Goal: Information Seeking & Learning: Learn about a topic

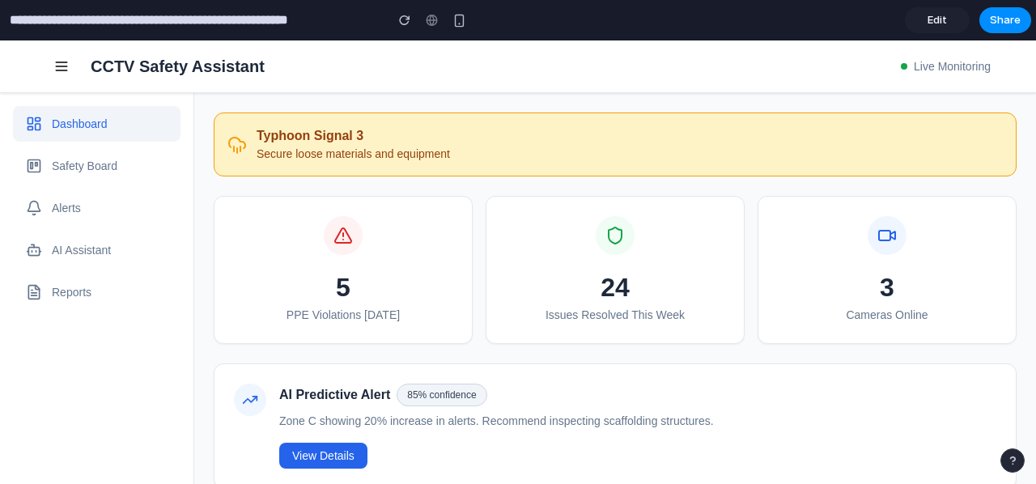
click at [146, 219] on button "Alerts" at bounding box center [96, 208] width 167 height 36
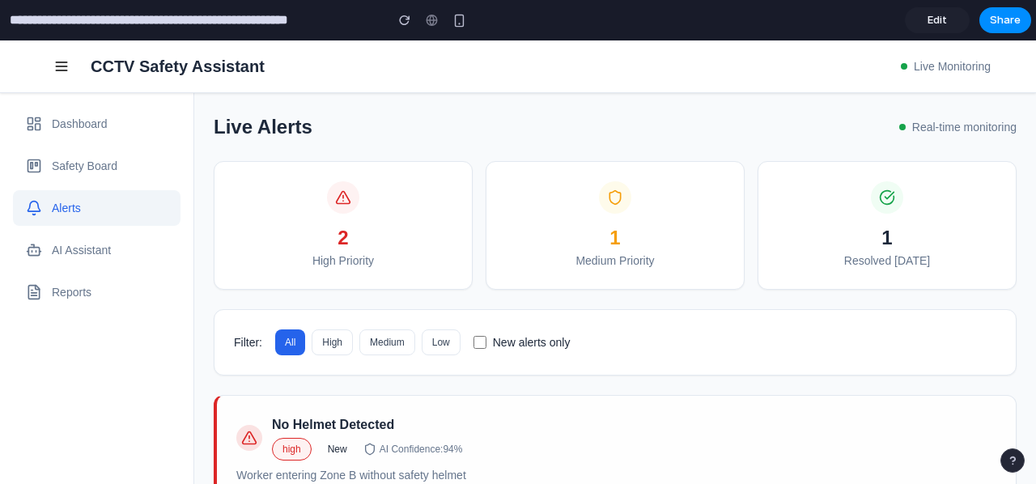
click at [155, 129] on button "Dashboard" at bounding box center [96, 124] width 167 height 36
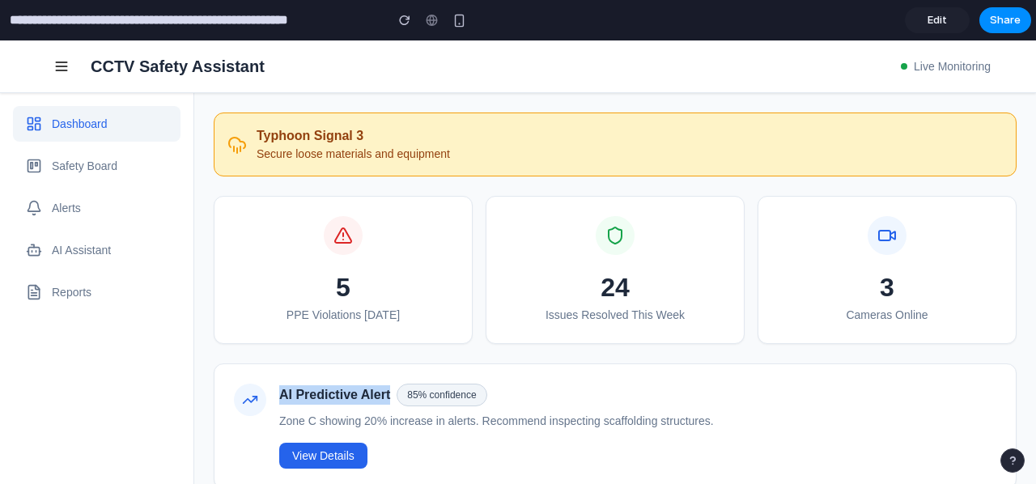
drag, startPoint x: 279, startPoint y: 396, endPoint x: 386, endPoint y: 396, distance: 106.8
click at [386, 396] on div "AI Predictive Alert 85 % confidence" at bounding box center [637, 394] width 717 height 23
click at [354, 399] on span "AI Predictive Alert" at bounding box center [334, 394] width 111 height 19
drag, startPoint x: 405, startPoint y: 395, endPoint x: 471, endPoint y: 381, distance: 67.8
click at [471, 383] on span "85 % confidence" at bounding box center [441, 394] width 90 height 23
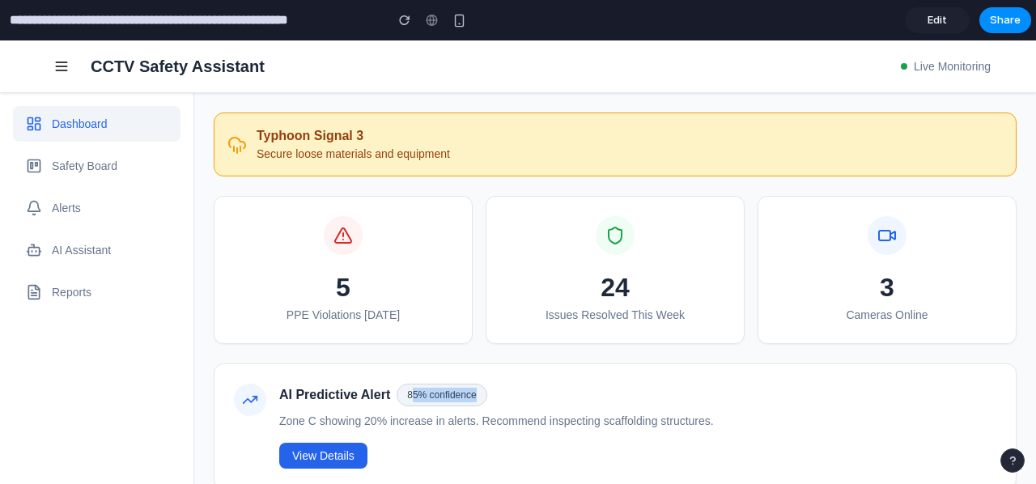
click at [430, 391] on span "85 % confidence" at bounding box center [441, 394] width 90 height 23
drag, startPoint x: 411, startPoint y: 413, endPoint x: 620, endPoint y: 420, distance: 208.8
click at [620, 420] on p "Zone C showing 20% increase in alerts. Recommend inspecting scaffolding structu…" at bounding box center [637, 421] width 717 height 17
click at [616, 421] on p "Zone C showing 20% increase in alerts. Recommend inspecting scaffolding structu…" at bounding box center [637, 421] width 717 height 17
click at [126, 156] on button "Safety Board" at bounding box center [96, 166] width 167 height 36
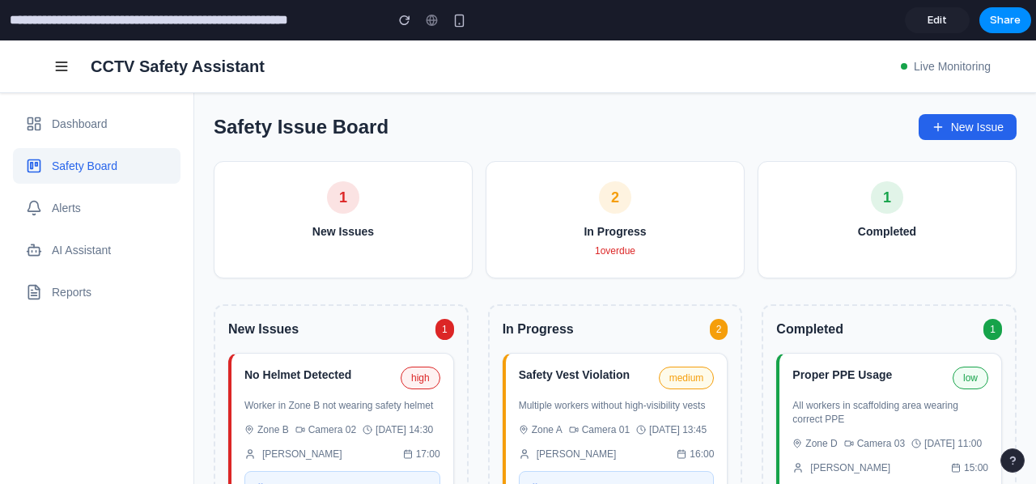
scroll to position [162, 0]
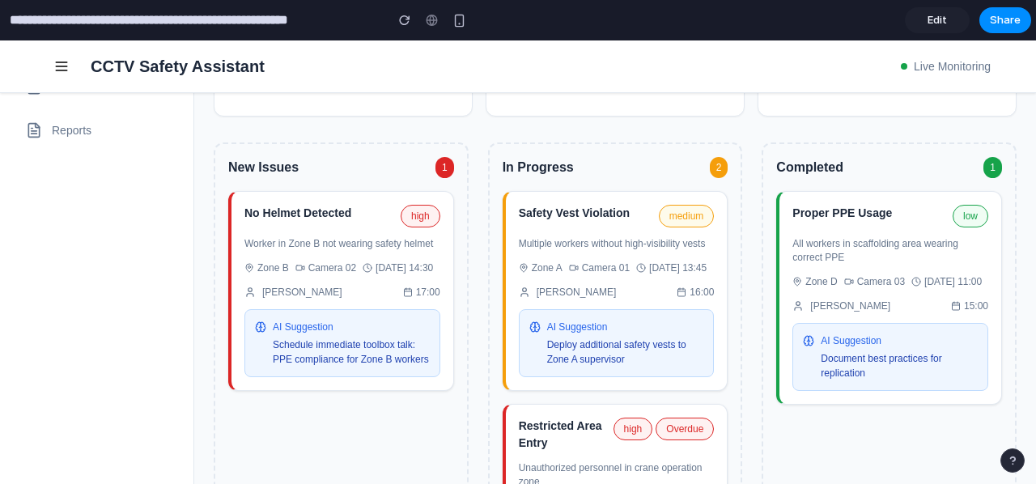
click at [330, 245] on p "Worker in Zone B not wearing safety helmet" at bounding box center [342, 244] width 196 height 14
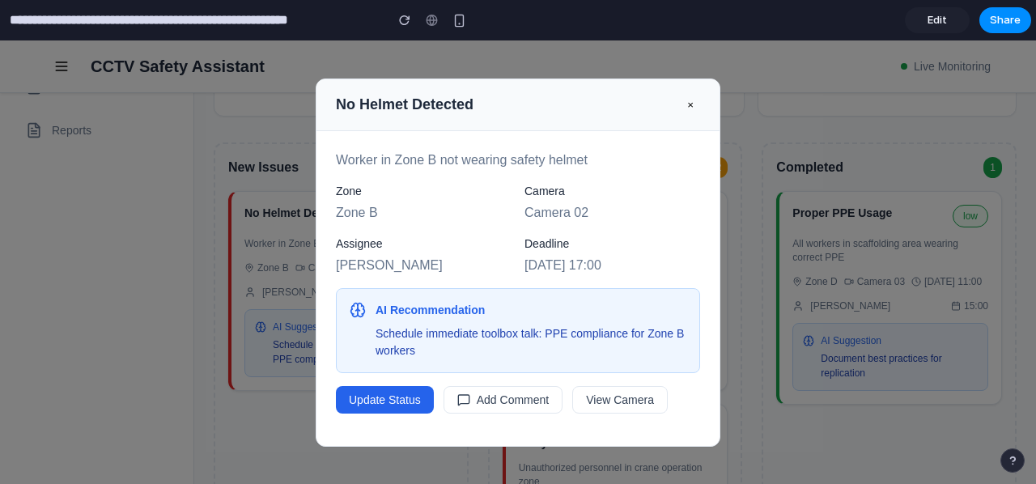
click at [680, 106] on button "×" at bounding box center [689, 104] width 19 height 25
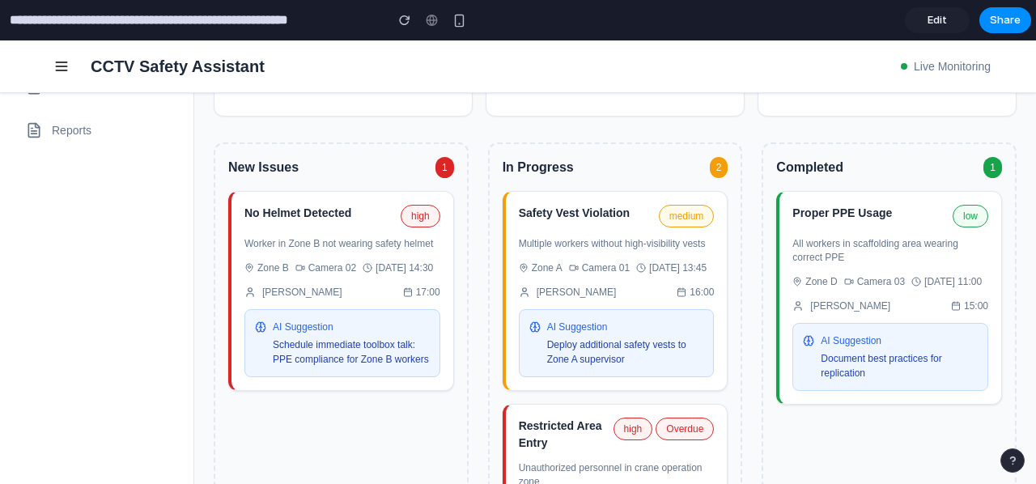
scroll to position [0, 0]
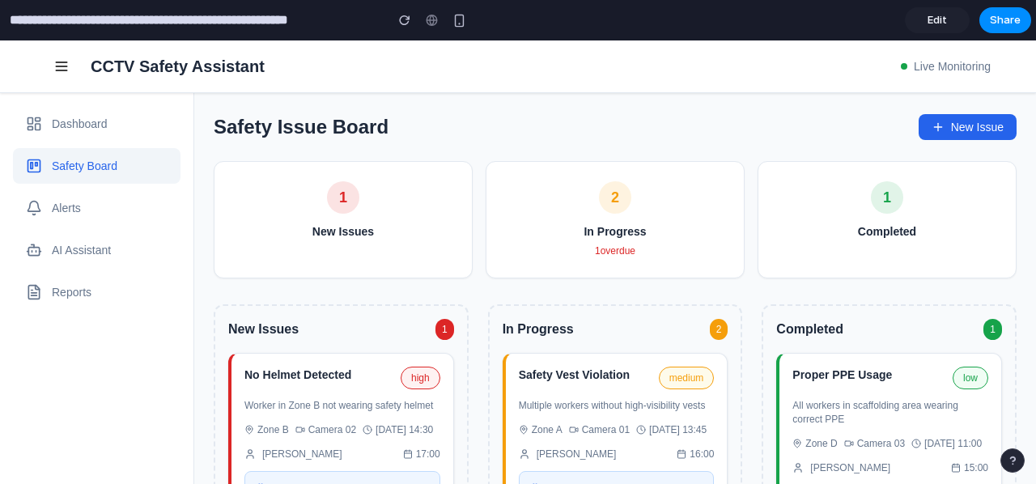
drag, startPoint x: 587, startPoint y: 252, endPoint x: 619, endPoint y: 248, distance: 31.7
click at [638, 249] on div "1 overdue" at bounding box center [615, 251] width 218 height 15
click at [604, 248] on div "1 overdue" at bounding box center [615, 251] width 218 height 15
drag, startPoint x: 849, startPoint y: 229, endPoint x: 882, endPoint y: 227, distance: 33.2
click at [903, 226] on div "Completed" at bounding box center [886, 231] width 218 height 17
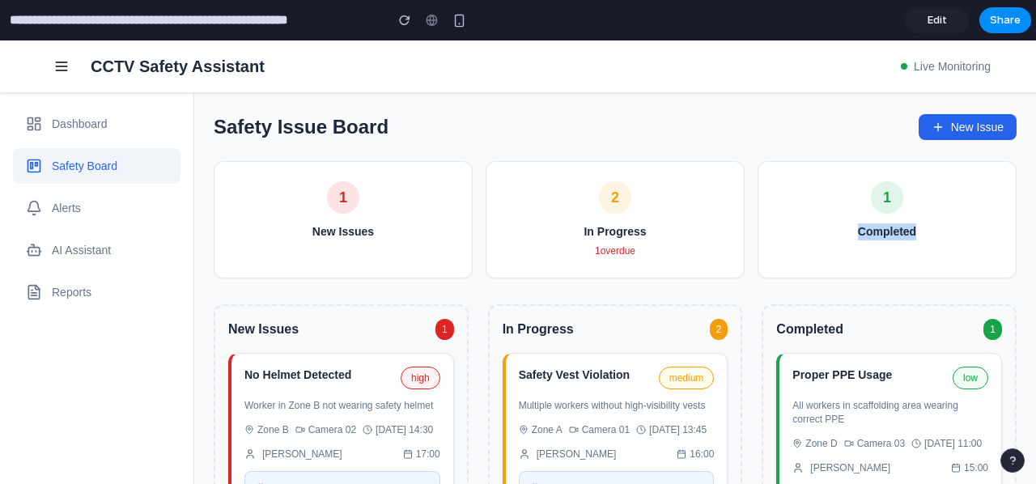
click at [874, 228] on div "Completed" at bounding box center [886, 231] width 218 height 17
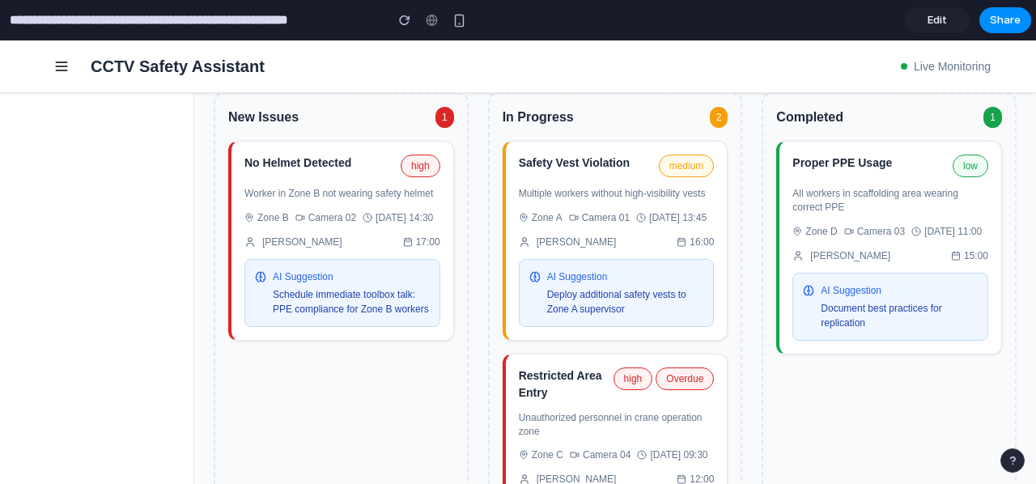
scroll to position [324, 0]
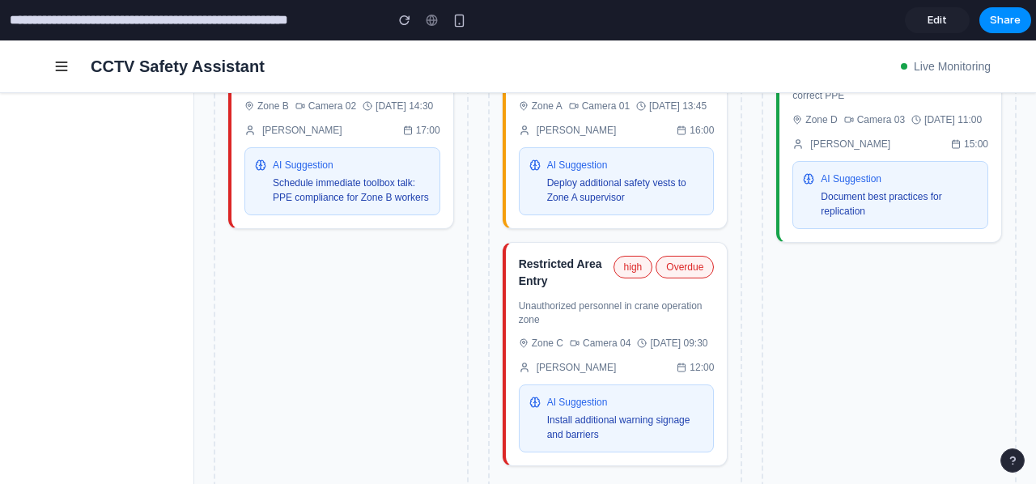
click at [636, 327] on p "Unauthorized personnel in crane operation zone" at bounding box center [617, 313] width 196 height 28
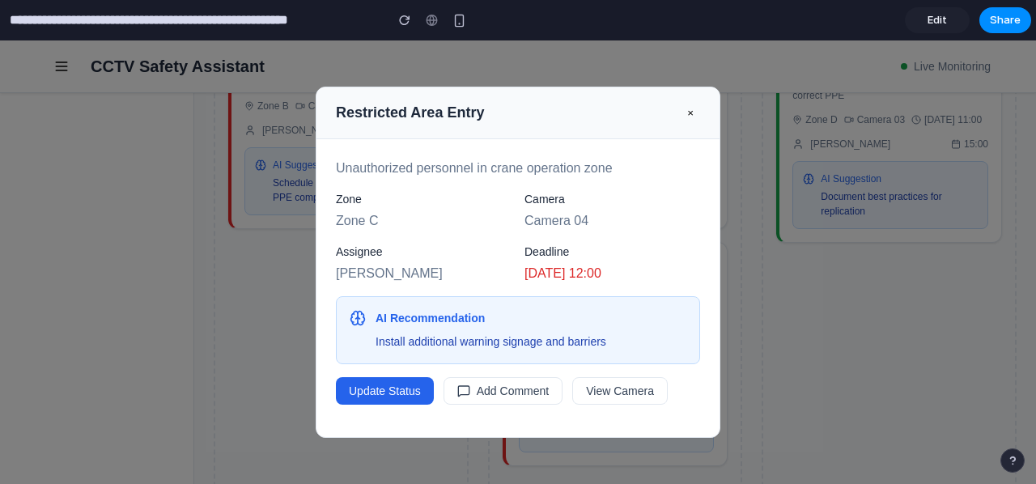
drag, startPoint x: 514, startPoint y: 273, endPoint x: 635, endPoint y: 271, distance: 121.4
click at [635, 271] on div "Zone Zone C Camera Camera 04 Assignee [PERSON_NAME] Deadline [DATE] 12:00" at bounding box center [518, 237] width 364 height 92
click at [542, 282] on div "Deadline [DATE] 12:00" at bounding box center [612, 264] width 176 height 40
click at [682, 116] on button "×" at bounding box center [689, 112] width 19 height 25
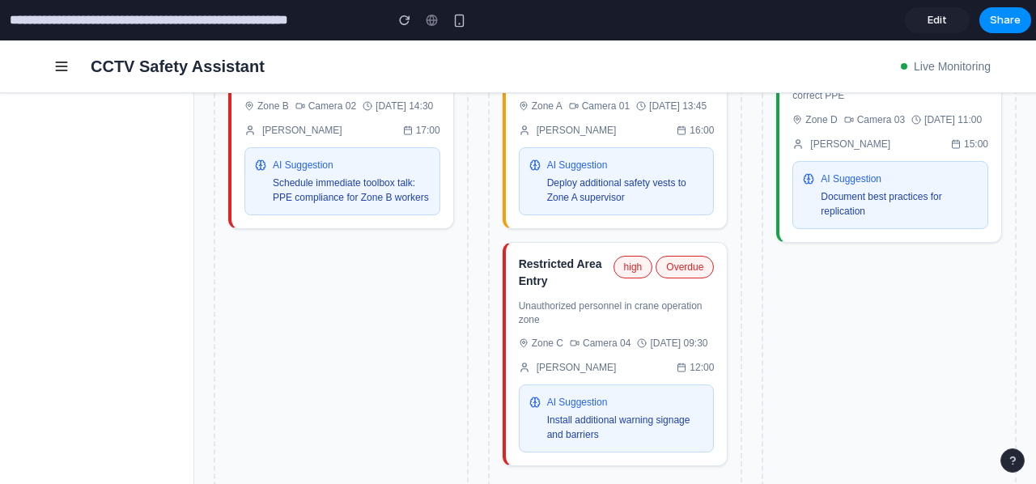
click at [667, 327] on p "Unauthorized personnel in crane operation zone" at bounding box center [617, 313] width 196 height 28
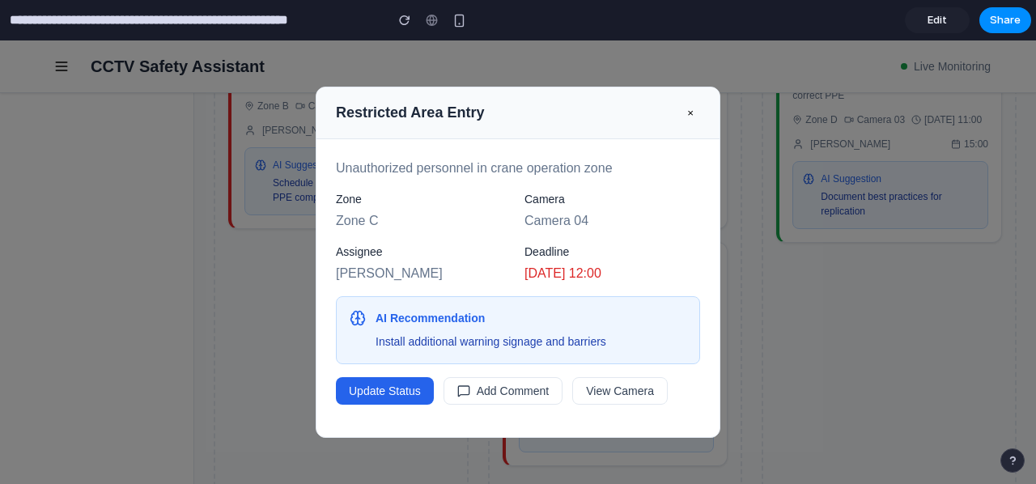
click at [686, 117] on button "×" at bounding box center [689, 112] width 19 height 25
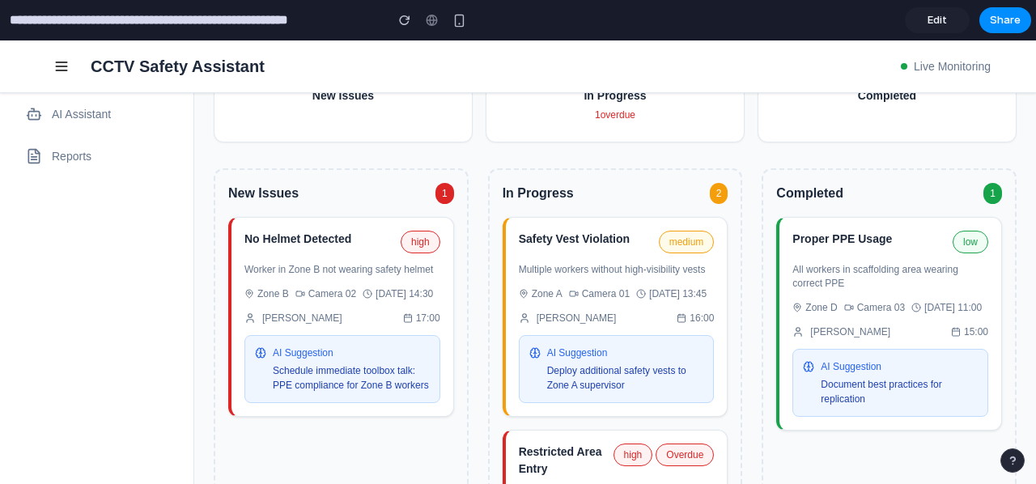
scroll to position [0, 0]
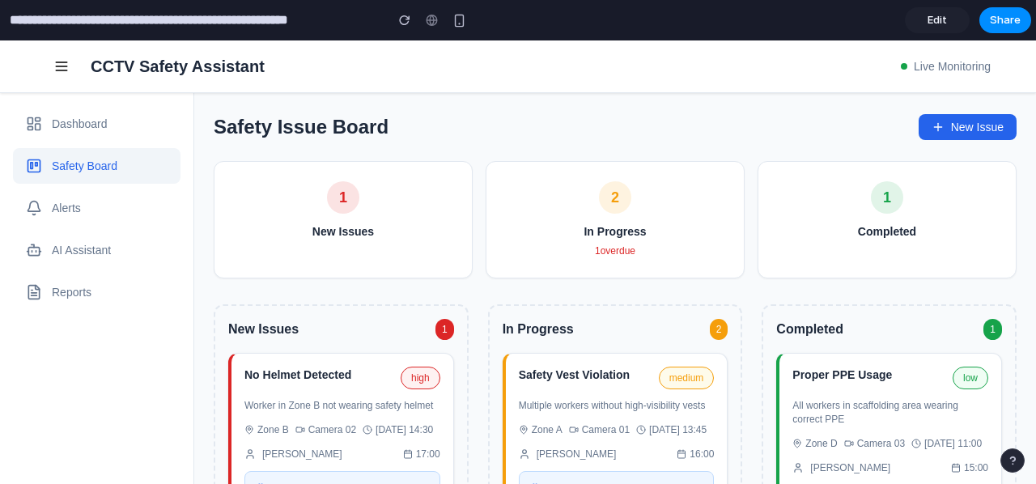
click at [106, 299] on button "Reports" at bounding box center [96, 292] width 167 height 36
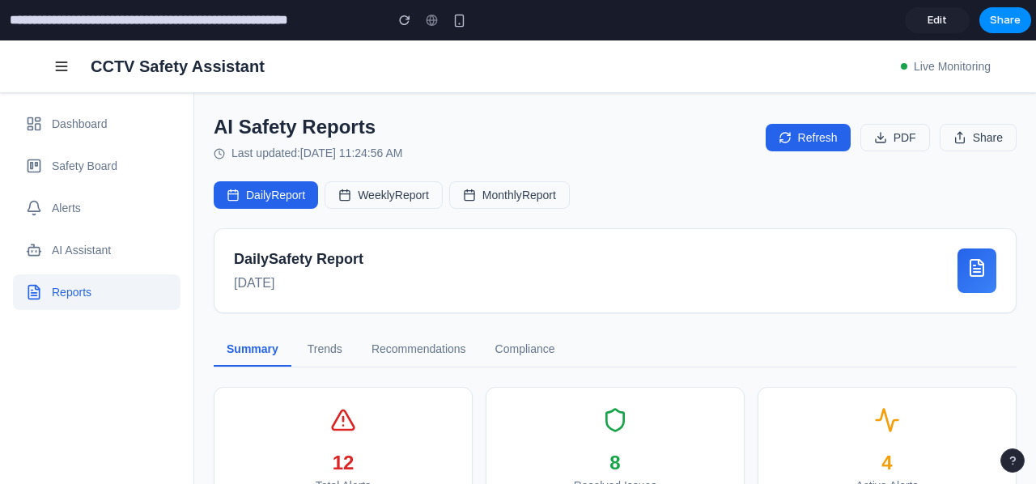
click at [84, 121] on button "Dashboard" at bounding box center [96, 124] width 167 height 36
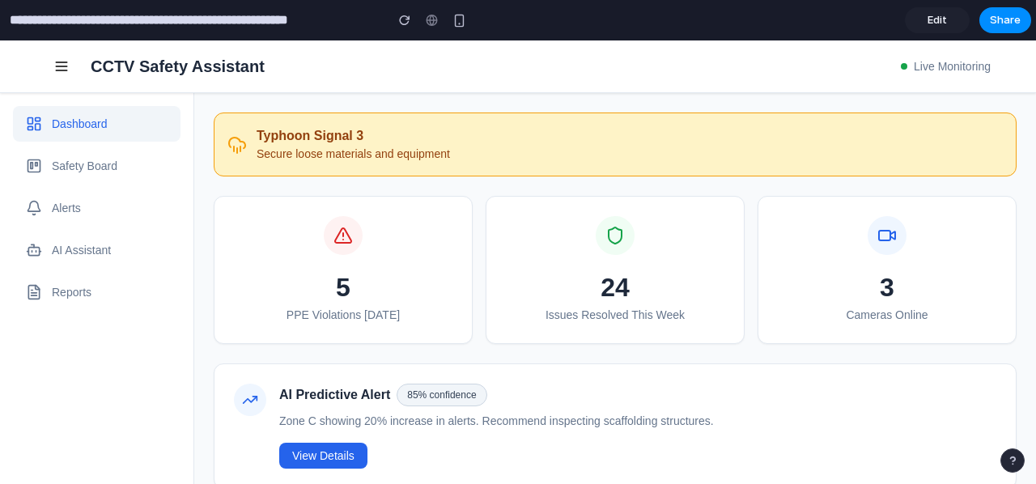
click at [113, 286] on button "Reports" at bounding box center [96, 292] width 167 height 36
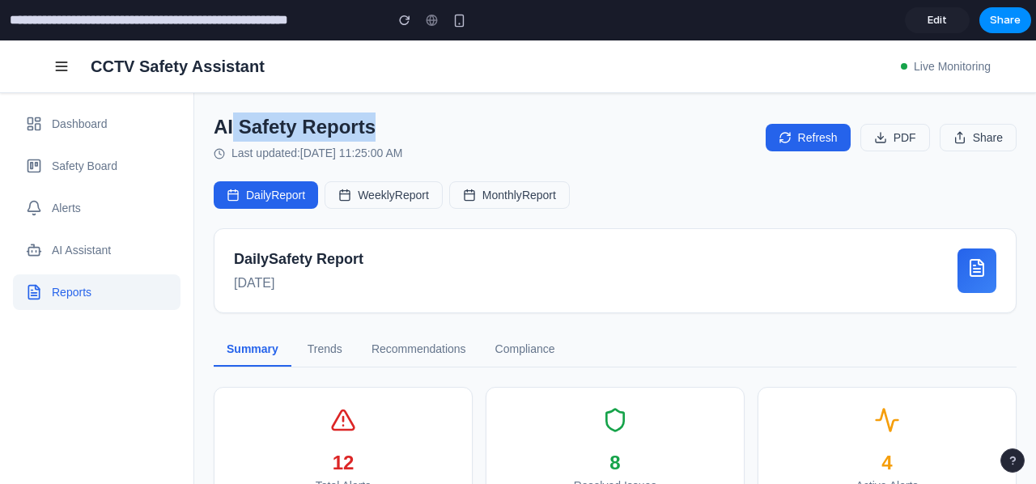
drag, startPoint x: 233, startPoint y: 129, endPoint x: 409, endPoint y: 114, distance: 176.2
click at [402, 114] on h2 "AI Safety Reports" at bounding box center [308, 126] width 189 height 29
click at [319, 134] on h2 "AI Safety Reports" at bounding box center [308, 126] width 189 height 29
click at [270, 147] on div "Last updated: [DATE] 11:25:00 AM" at bounding box center [308, 153] width 189 height 17
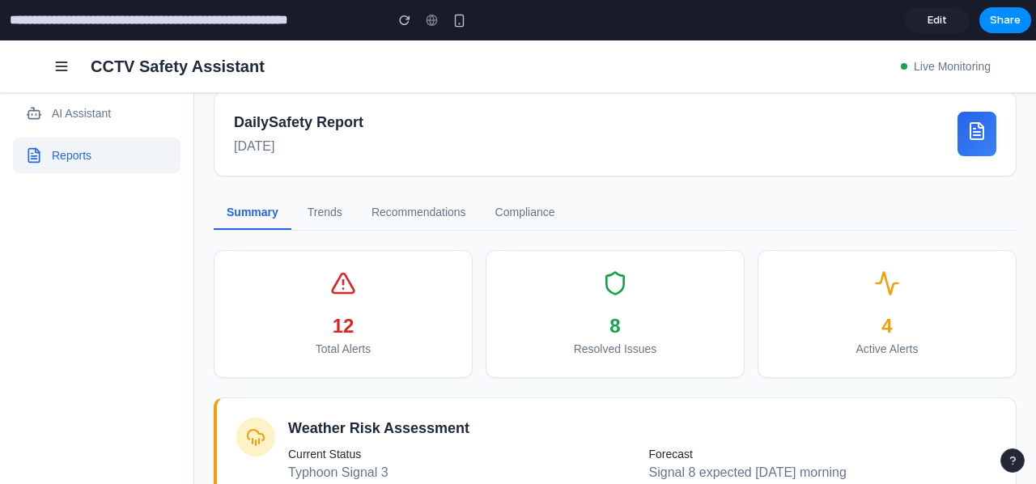
scroll to position [243, 0]
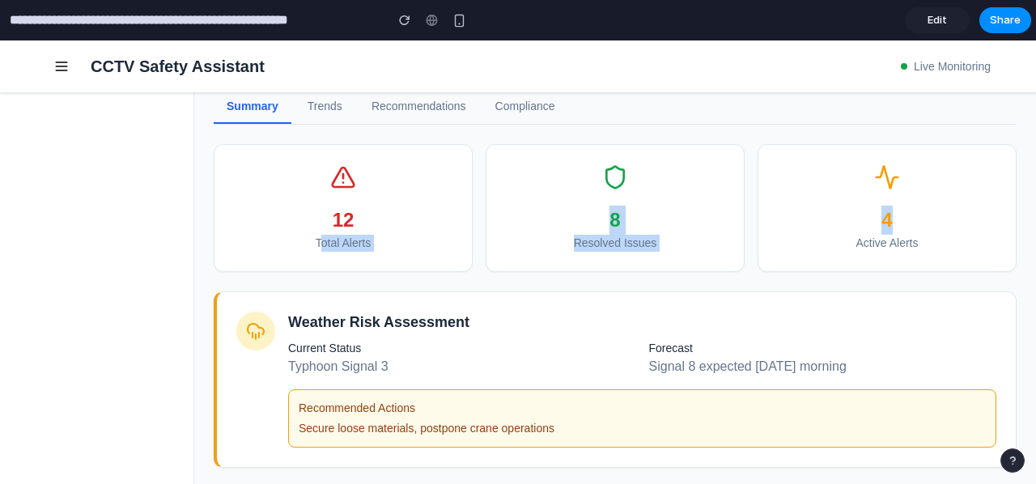
drag, startPoint x: 316, startPoint y: 239, endPoint x: 908, endPoint y: 222, distance: 592.5
click at [908, 222] on div "12 Total Alerts 8 Resolved Issues 4 Active Alerts" at bounding box center [615, 208] width 803 height 128
click at [857, 238] on div "Active Alerts" at bounding box center [886, 243] width 218 height 17
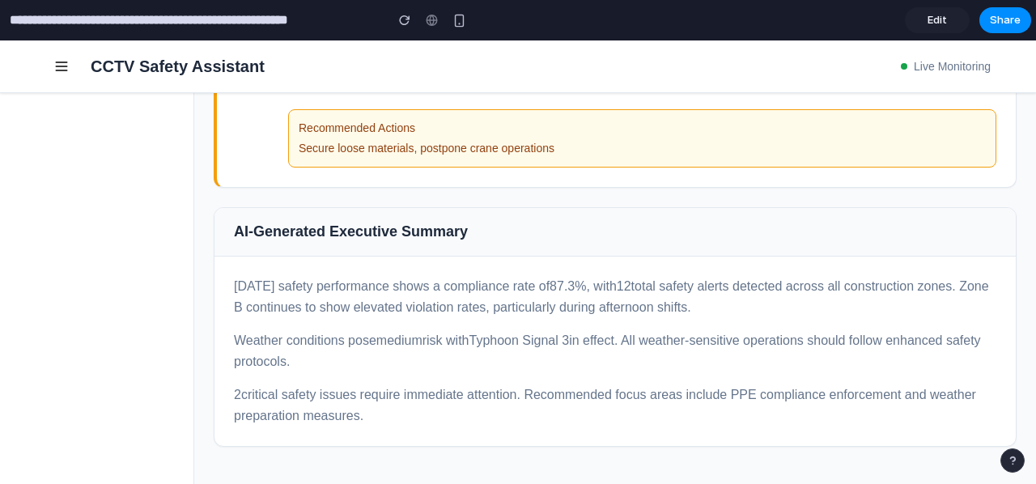
scroll to position [557, 0]
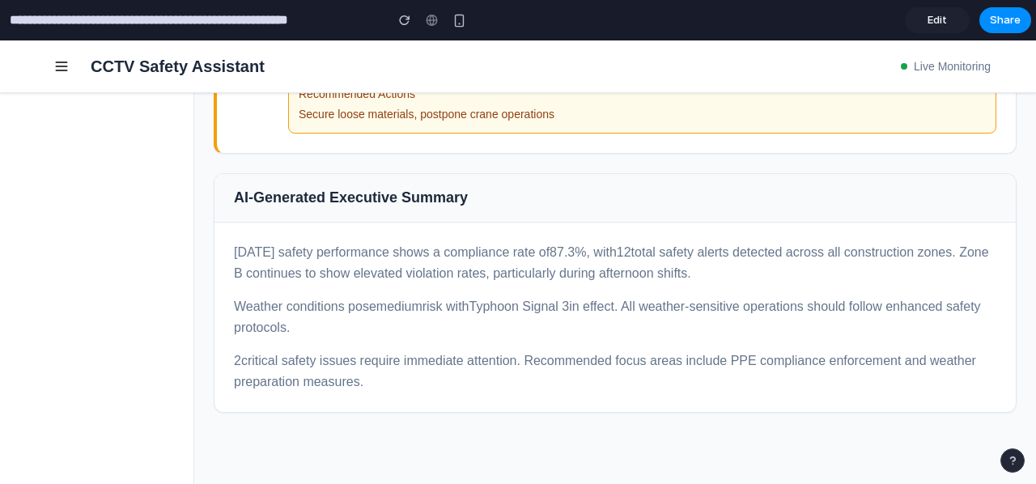
drag, startPoint x: 233, startPoint y: 240, endPoint x: 362, endPoint y: 383, distance: 192.4
click at [405, 392] on div "[DATE] safety performance shows a compliance rate of 87.3 %, with 12 total safe…" at bounding box center [614, 316] width 801 height 189
click at [331, 372] on p "2 critical safety issues require immediate attention. Recommended focus areas i…" at bounding box center [615, 370] width 762 height 41
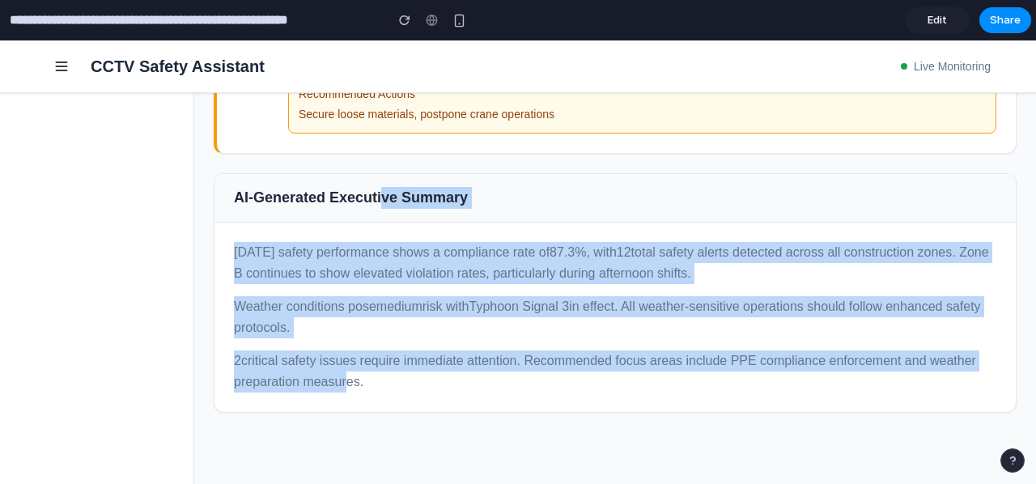
drag, startPoint x: 320, startPoint y: 387, endPoint x: 379, endPoint y: 220, distance: 176.8
click at [379, 214] on div "AI-Generated Executive Summary [DATE] safety performance shows a compliance rat…" at bounding box center [615, 292] width 803 height 239
click at [335, 267] on p "[DATE] safety performance shows a compliance rate of 87.3 %, with 12 total safe…" at bounding box center [615, 262] width 762 height 41
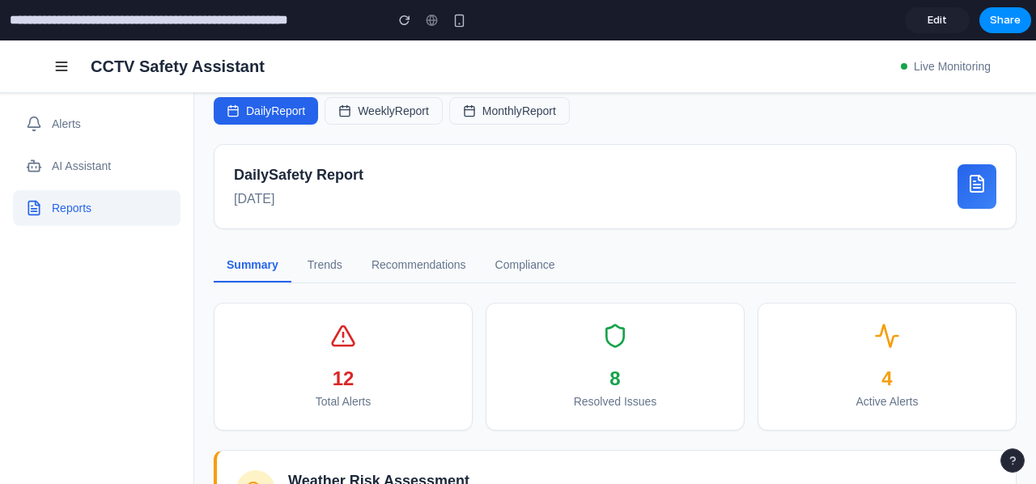
scroll to position [71, 0]
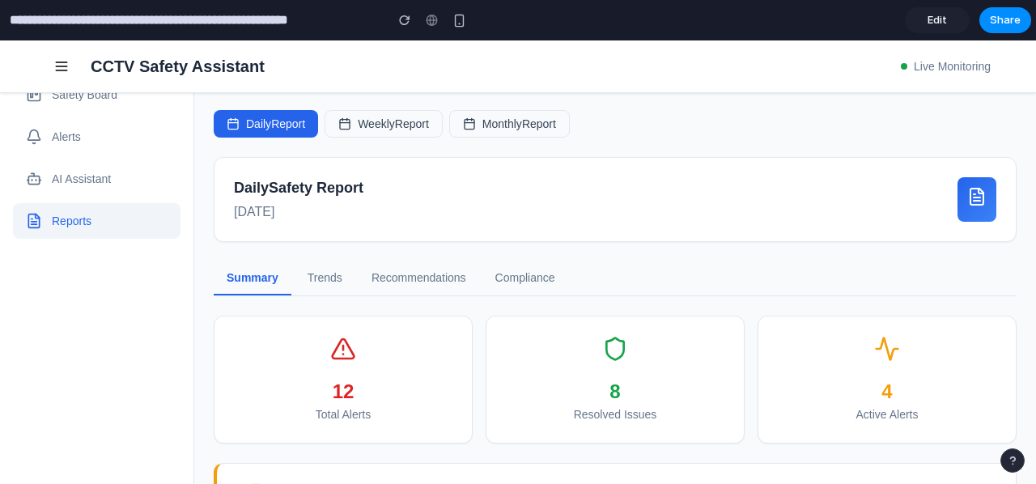
click at [337, 278] on button "Trends" at bounding box center [324, 278] width 61 height 34
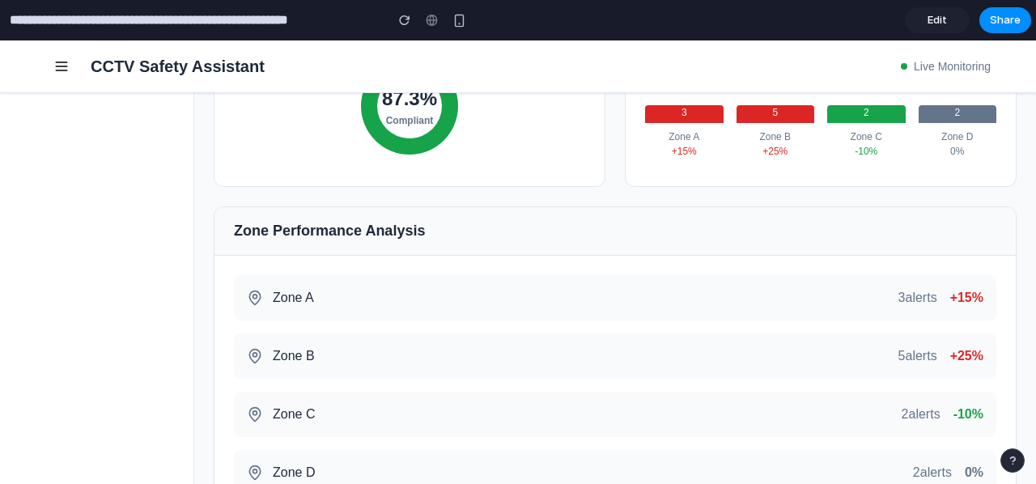
scroll to position [476, 0]
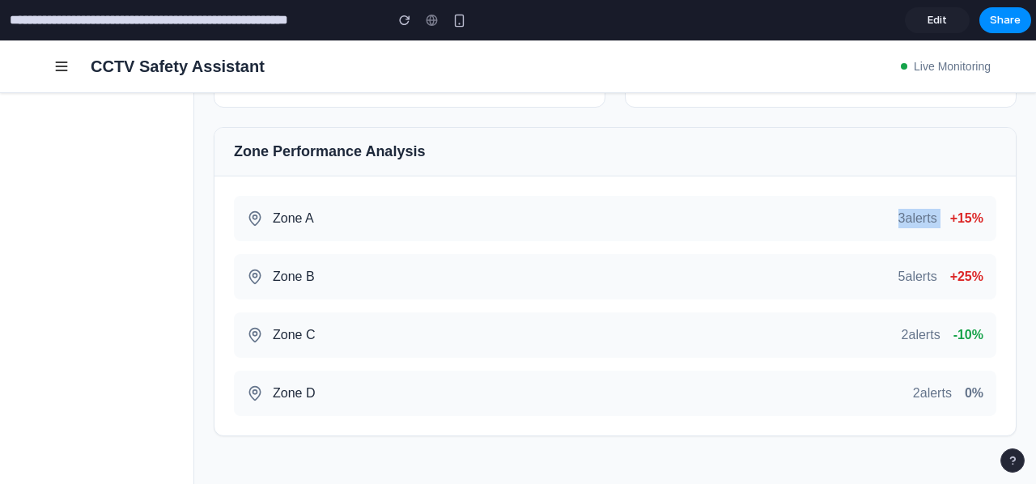
drag, startPoint x: 879, startPoint y: 210, endPoint x: 932, endPoint y: 218, distance: 54.0
click at [938, 218] on div "Zone A 3 alerts +15%" at bounding box center [615, 218] width 762 height 45
click at [909, 220] on span "3 alerts" at bounding box center [917, 218] width 39 height 19
drag, startPoint x: 882, startPoint y: 280, endPoint x: 930, endPoint y: 281, distance: 48.5
click at [930, 281] on div "5 alerts +25%" at bounding box center [940, 276] width 85 height 19
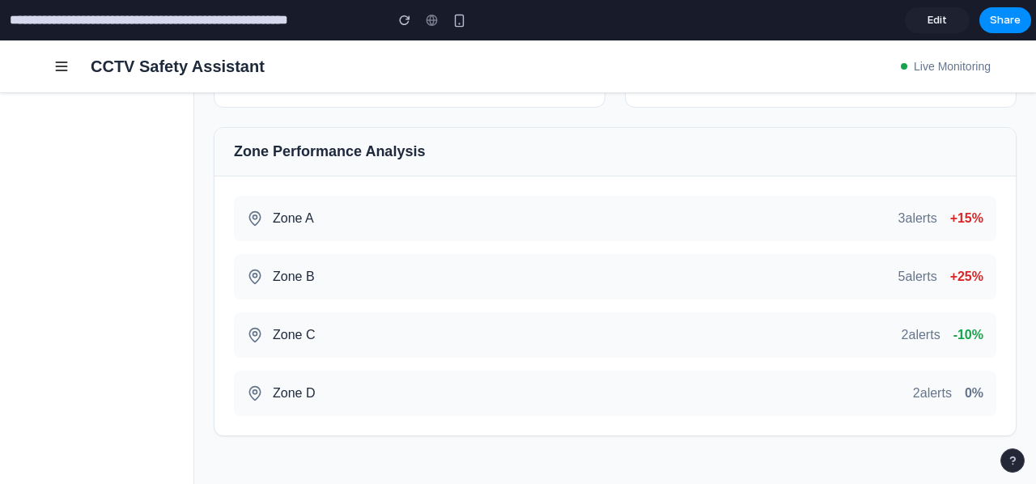
click at [903, 339] on span "2 alerts" at bounding box center [920, 334] width 39 height 19
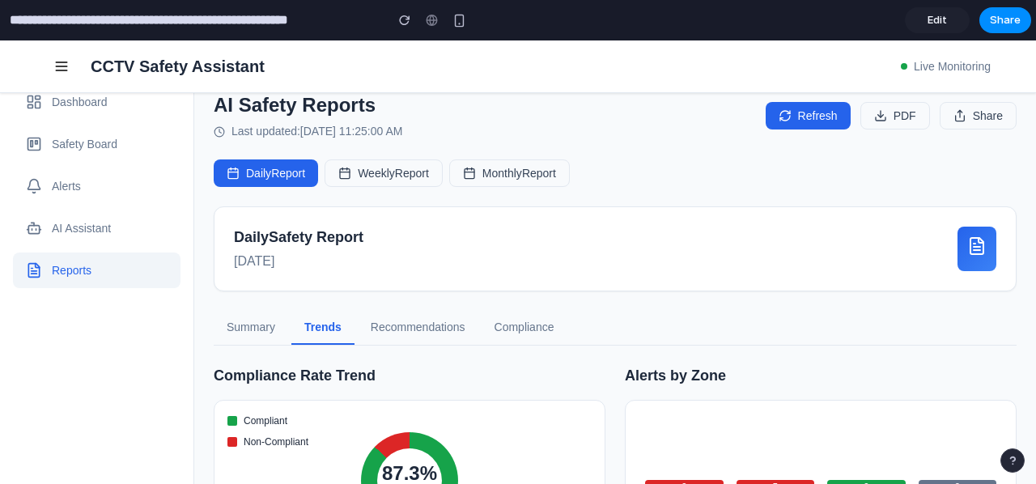
scroll to position [0, 0]
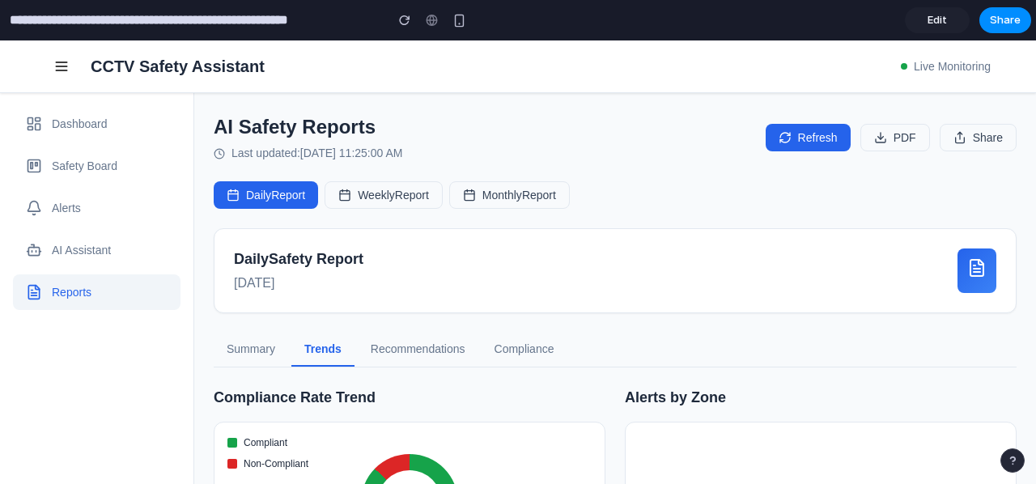
click at [425, 363] on button "Recommendations" at bounding box center [418, 350] width 121 height 34
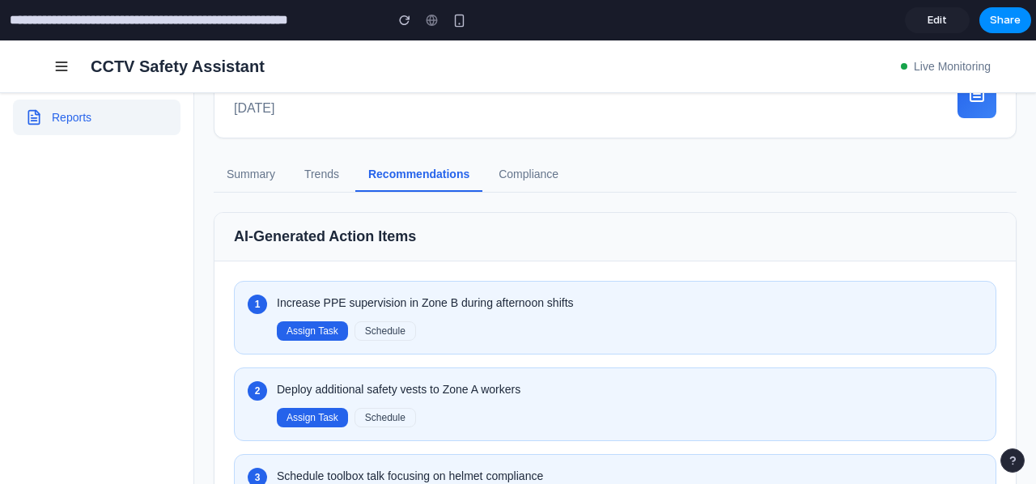
scroll to position [243, 0]
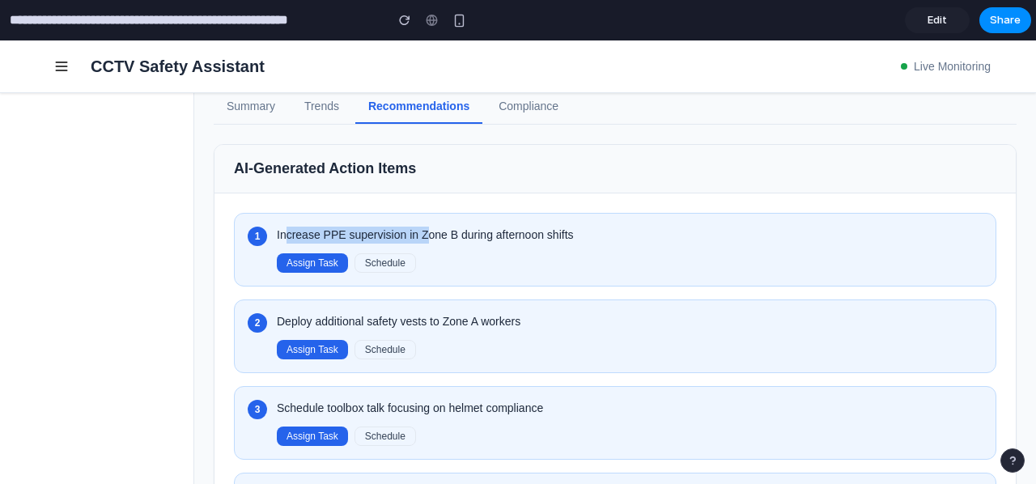
drag, startPoint x: 284, startPoint y: 239, endPoint x: 417, endPoint y: 226, distance: 133.3
click at [417, 227] on p "Increase PPE supervision in Zone B during afternoon shifts" at bounding box center [629, 235] width 705 height 17
click at [408, 229] on p "Increase PPE supervision in Zone B during afternoon shifts" at bounding box center [629, 235] width 705 height 17
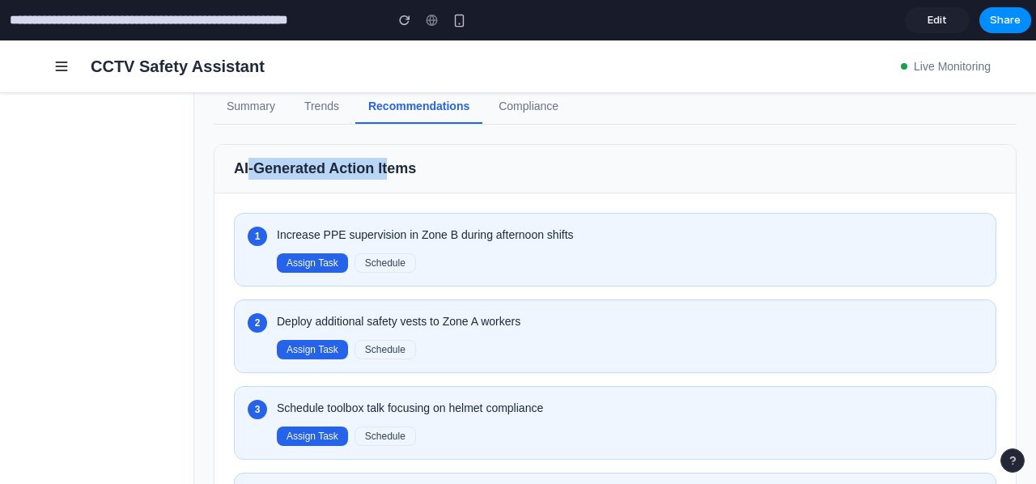
drag, startPoint x: 250, startPoint y: 169, endPoint x: 385, endPoint y: 164, distance: 135.2
click at [386, 164] on h3 "AI-Generated Action Items" at bounding box center [615, 169] width 762 height 22
click at [354, 176] on h3 "AI-Generated Action Items" at bounding box center [615, 169] width 762 height 22
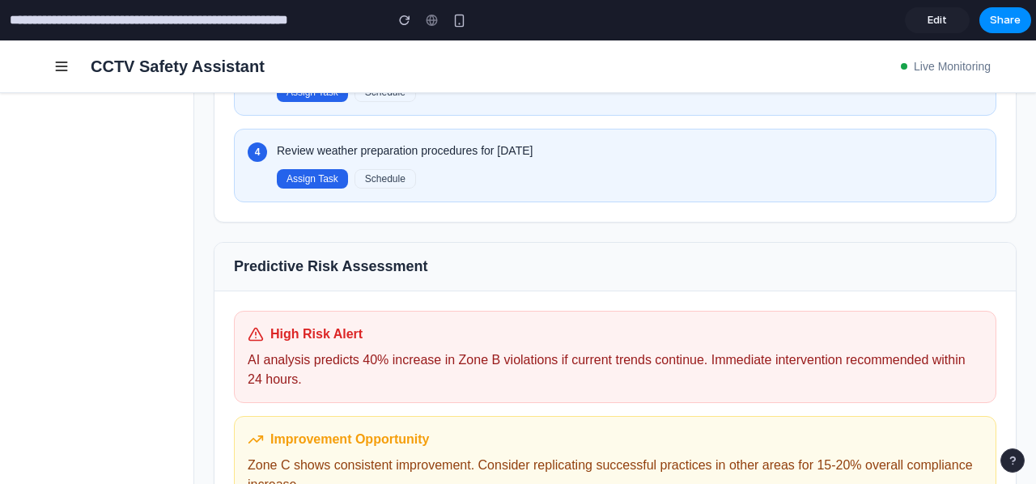
scroll to position [700, 0]
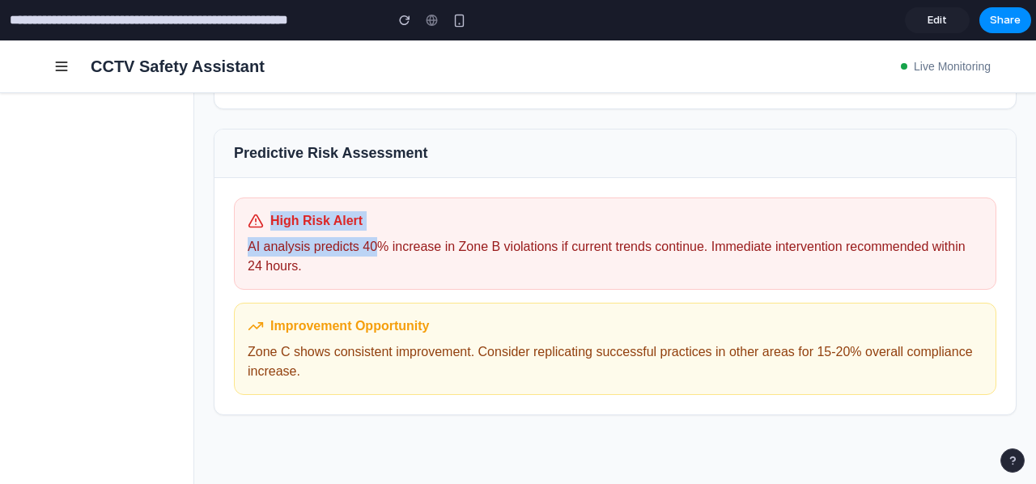
drag, startPoint x: 259, startPoint y: 204, endPoint x: 374, endPoint y: 253, distance: 125.0
click at [379, 248] on div "High Risk Alert AI analysis predicts 40% increase in Zone B violations if curre…" at bounding box center [615, 243] width 762 height 92
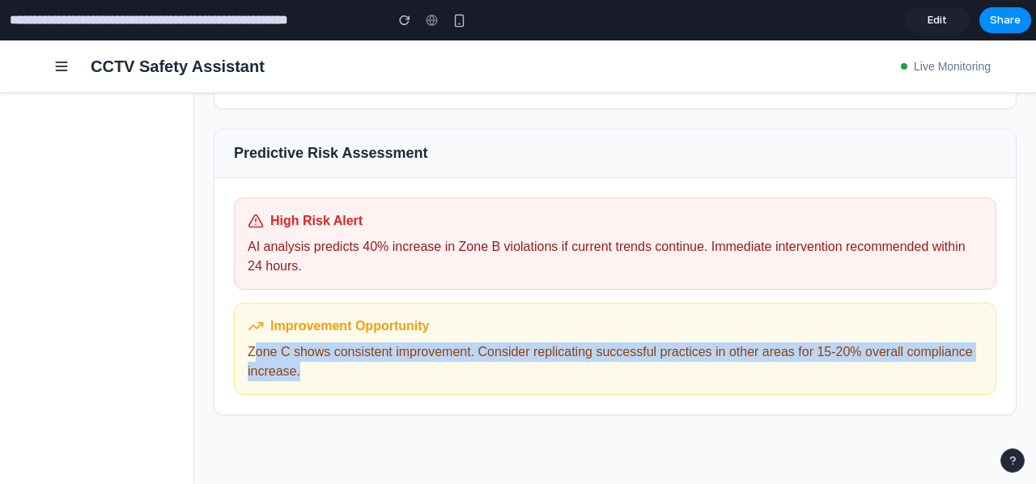
drag, startPoint x: 251, startPoint y: 343, endPoint x: 335, endPoint y: 340, distance: 84.2
click at [328, 362] on p "Zone C shows consistent improvement. Consider replicating successful practices …" at bounding box center [615, 361] width 735 height 39
click at [371, 351] on p "Zone C shows consistent improvement. Consider replicating successful practices …" at bounding box center [615, 361] width 735 height 39
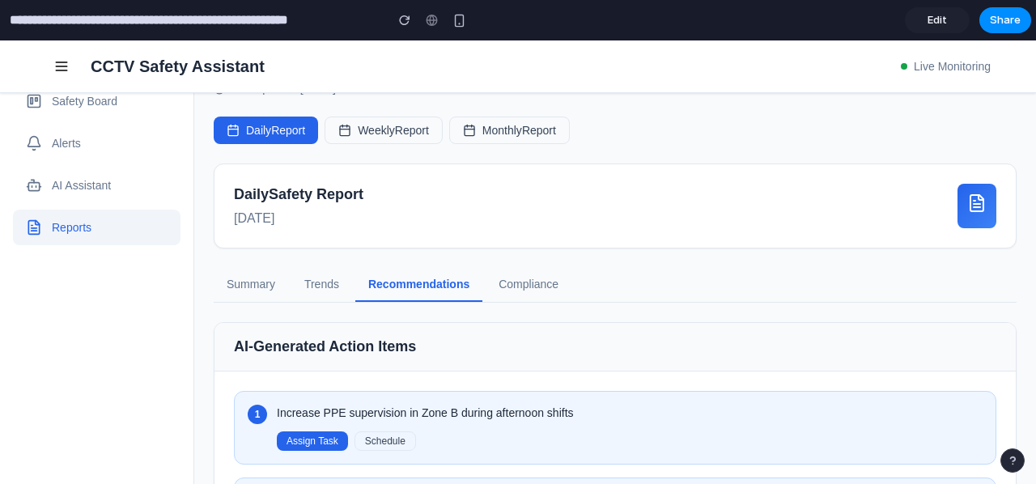
scroll to position [162, 0]
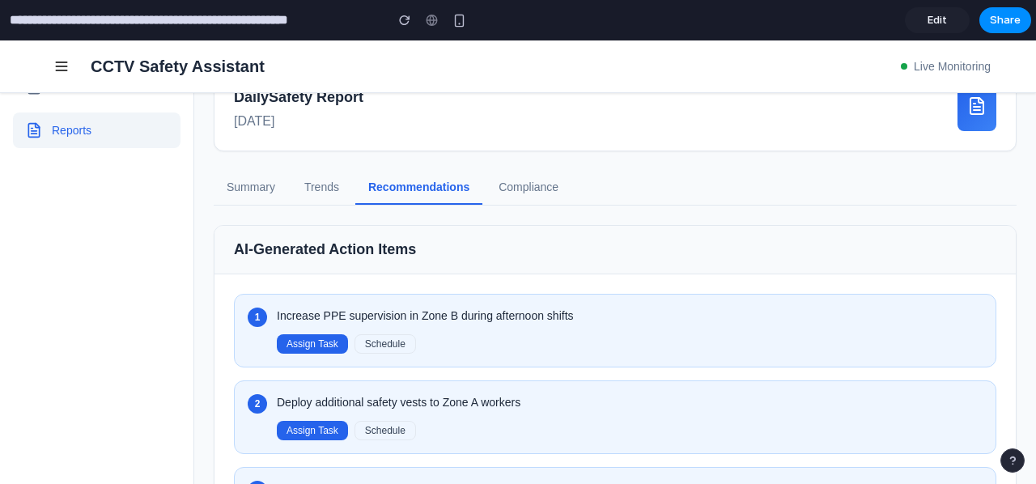
click at [260, 179] on button "Summary" at bounding box center [251, 188] width 74 height 34
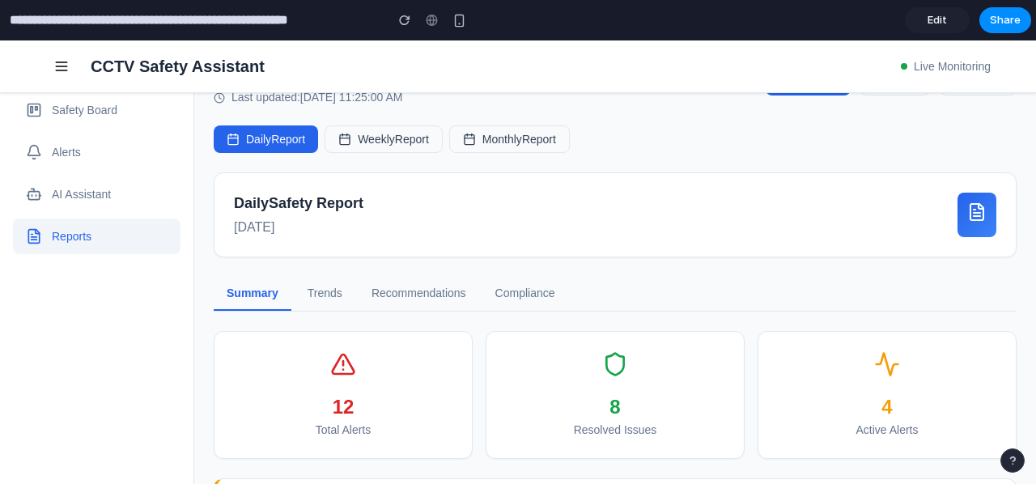
scroll to position [81, 0]
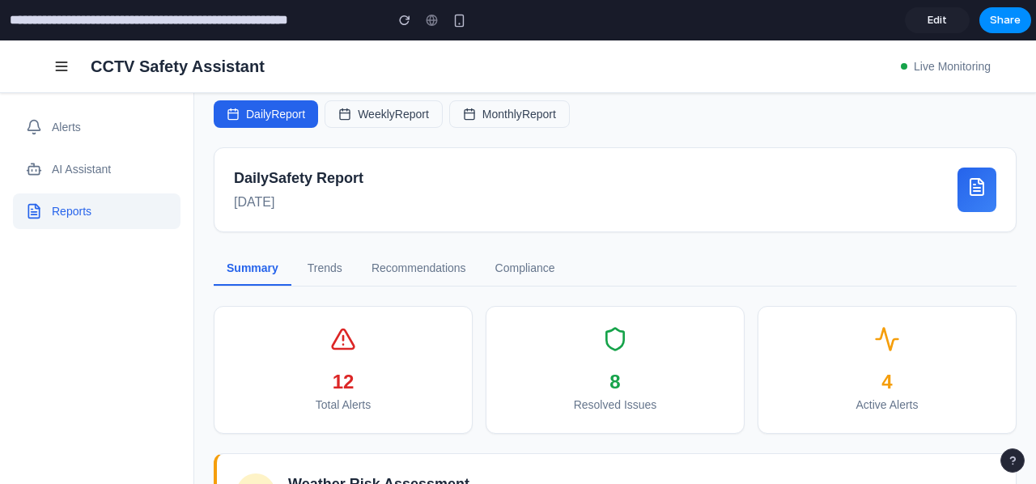
click at [518, 264] on button "Compliance" at bounding box center [525, 269] width 86 height 34
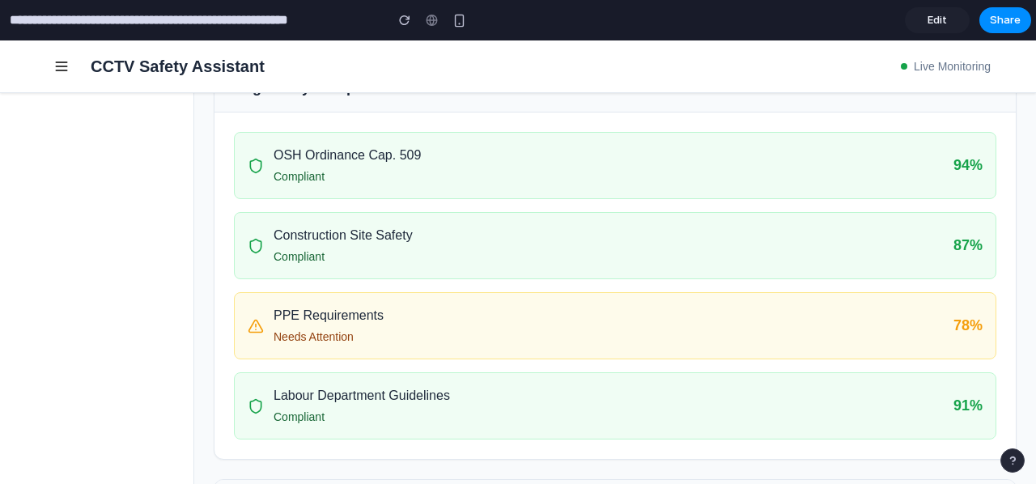
scroll to position [0, 0]
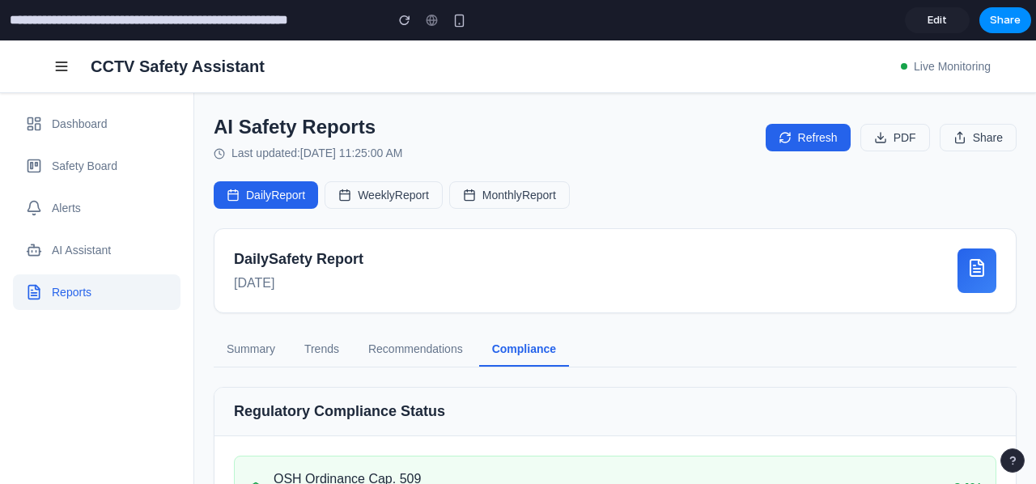
click at [419, 193] on button "Weekly Report" at bounding box center [383, 195] width 118 height 28
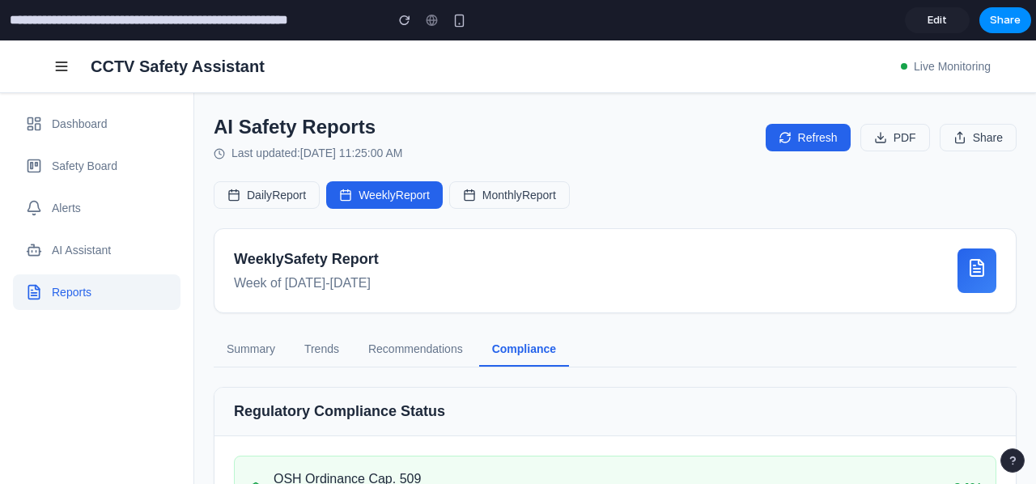
click at [552, 193] on button "Monthly Report" at bounding box center [509, 195] width 121 height 28
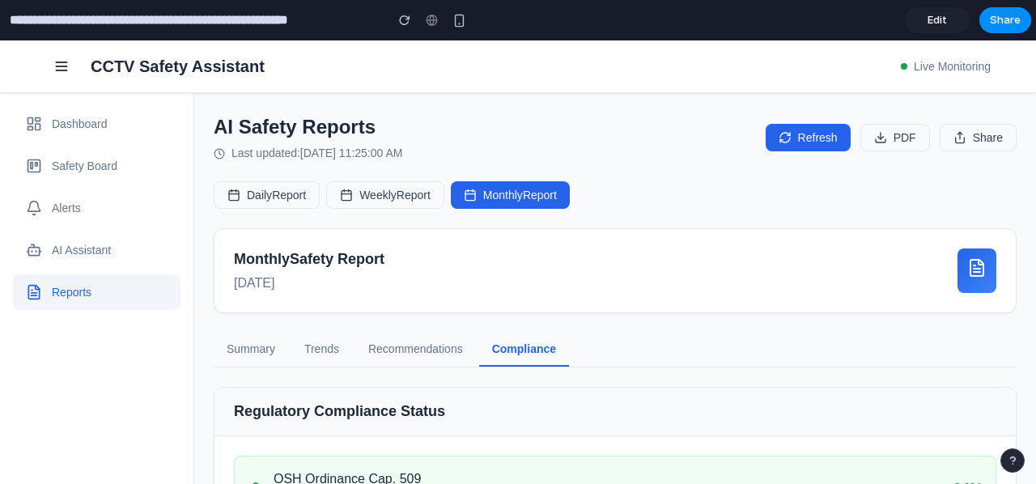
click at [245, 201] on button "Daily Report" at bounding box center [267, 195] width 106 height 28
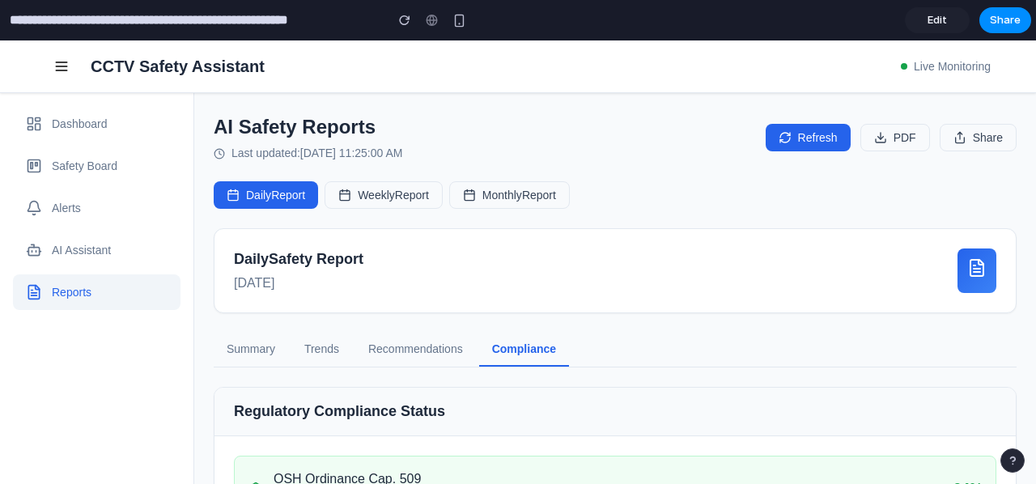
click at [104, 235] on button "AI Assistant" at bounding box center [96, 250] width 167 height 36
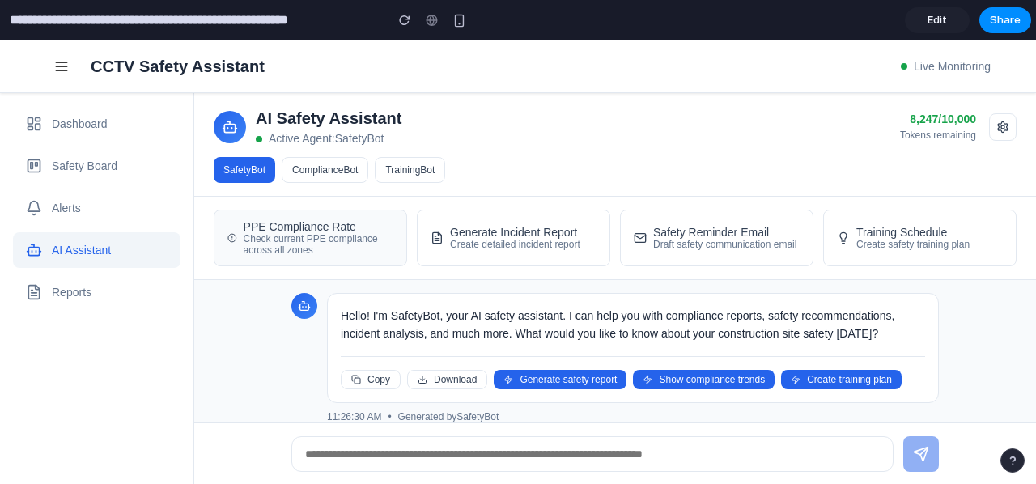
click at [343, 239] on div "Check current PPE compliance across all zones" at bounding box center [319, 244] width 150 height 23
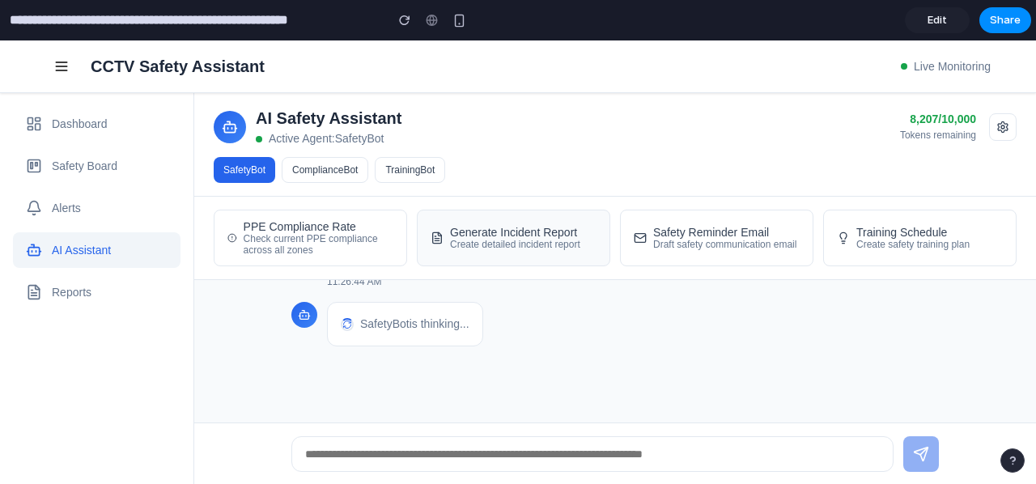
scroll to position [224, 0]
click at [464, 235] on div "Generate Incident Report" at bounding box center [515, 232] width 130 height 13
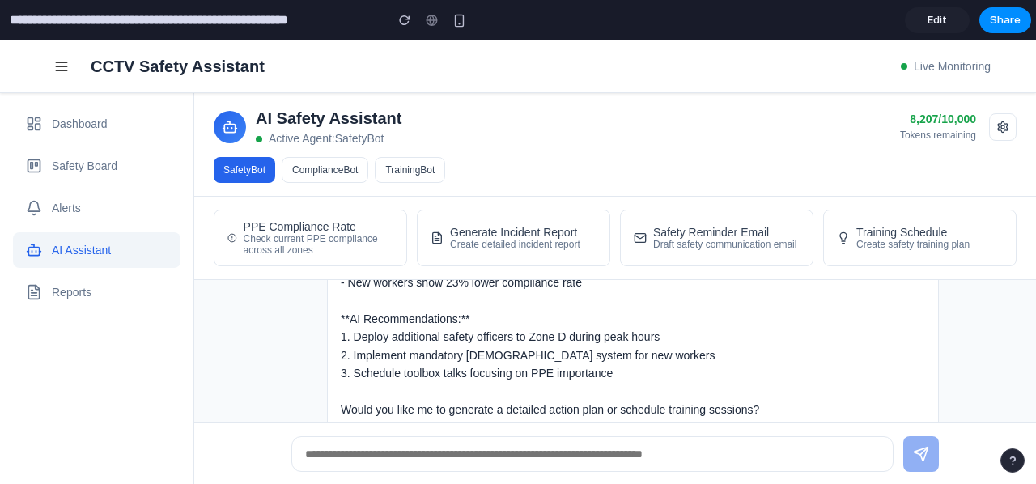
scroll to position [573, 0]
